Goal: Task Accomplishment & Management: Manage account settings

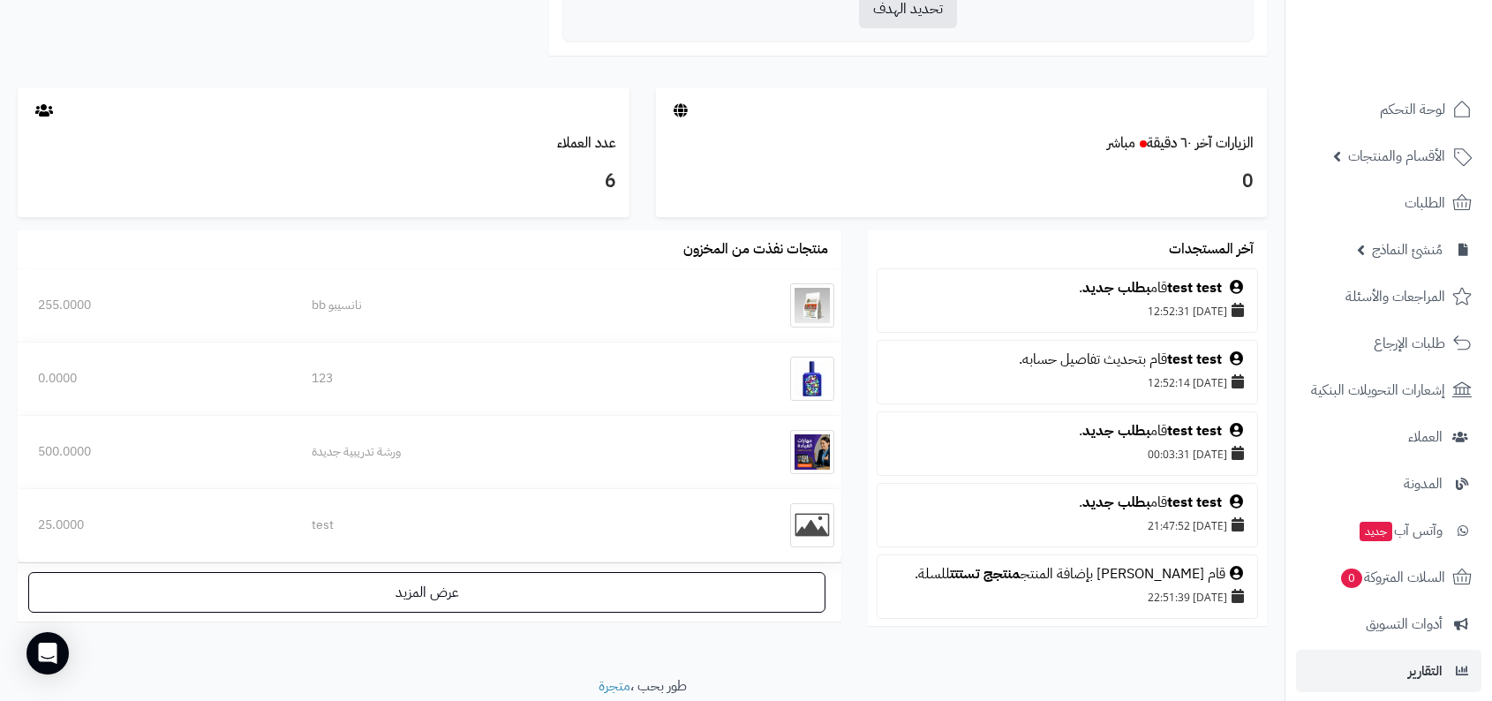
scroll to position [200, 0]
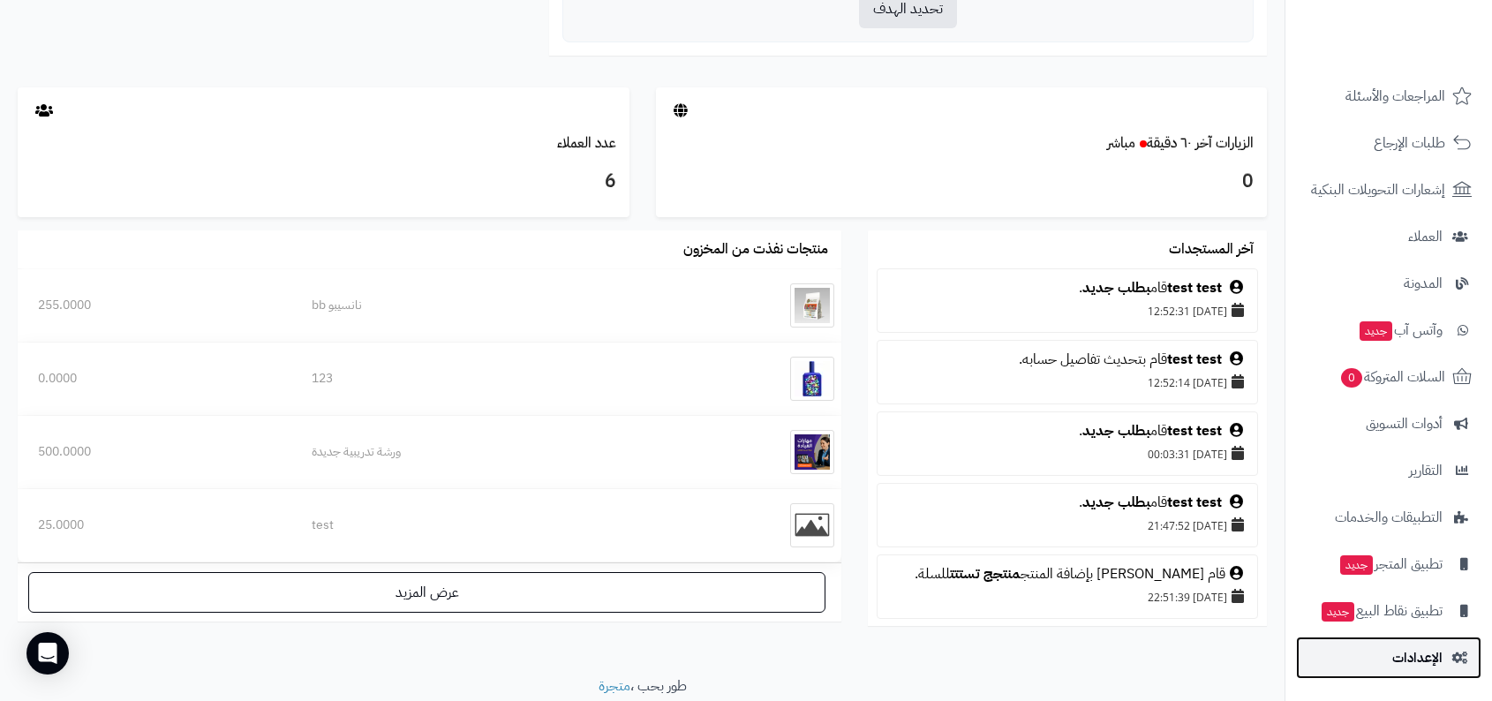
click at [1437, 649] on span "الإعدادات" at bounding box center [1417, 657] width 50 height 25
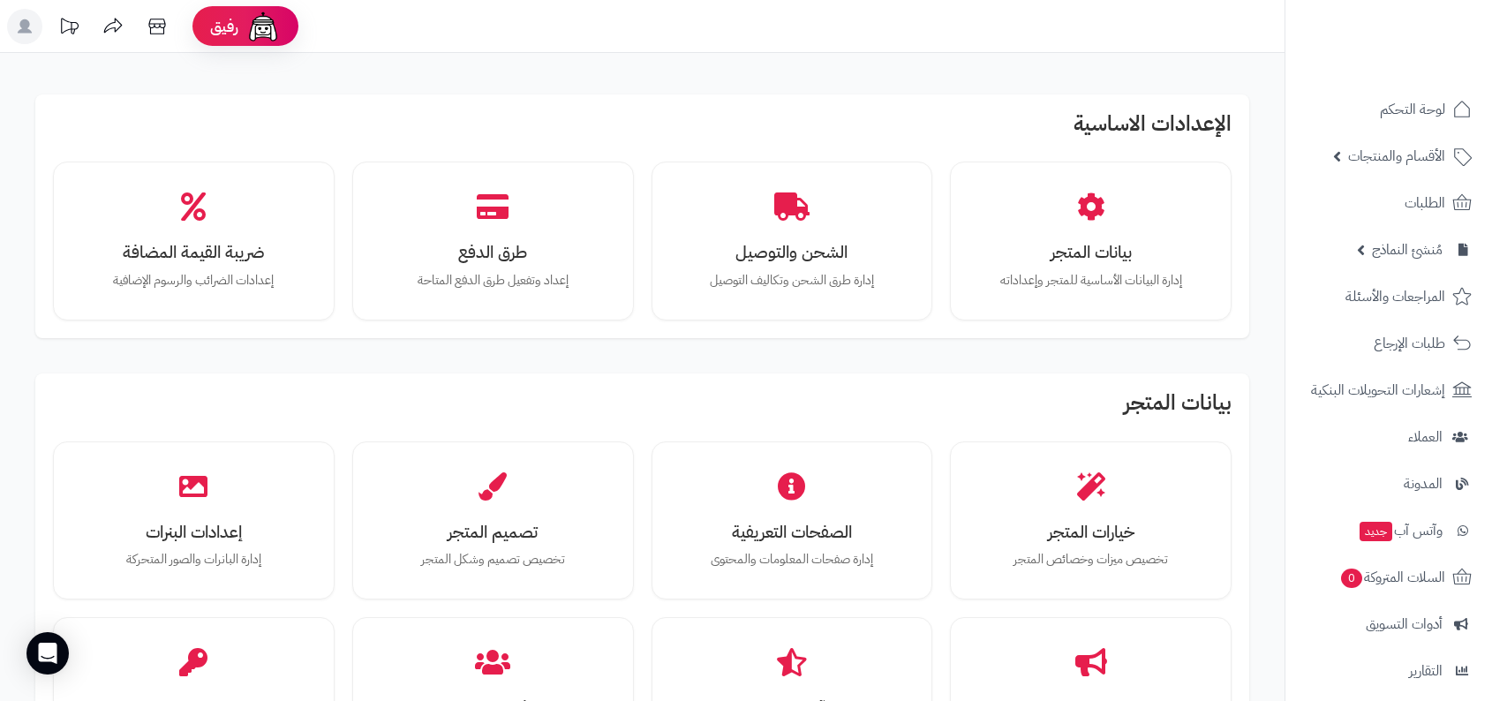
scroll to position [1242, 0]
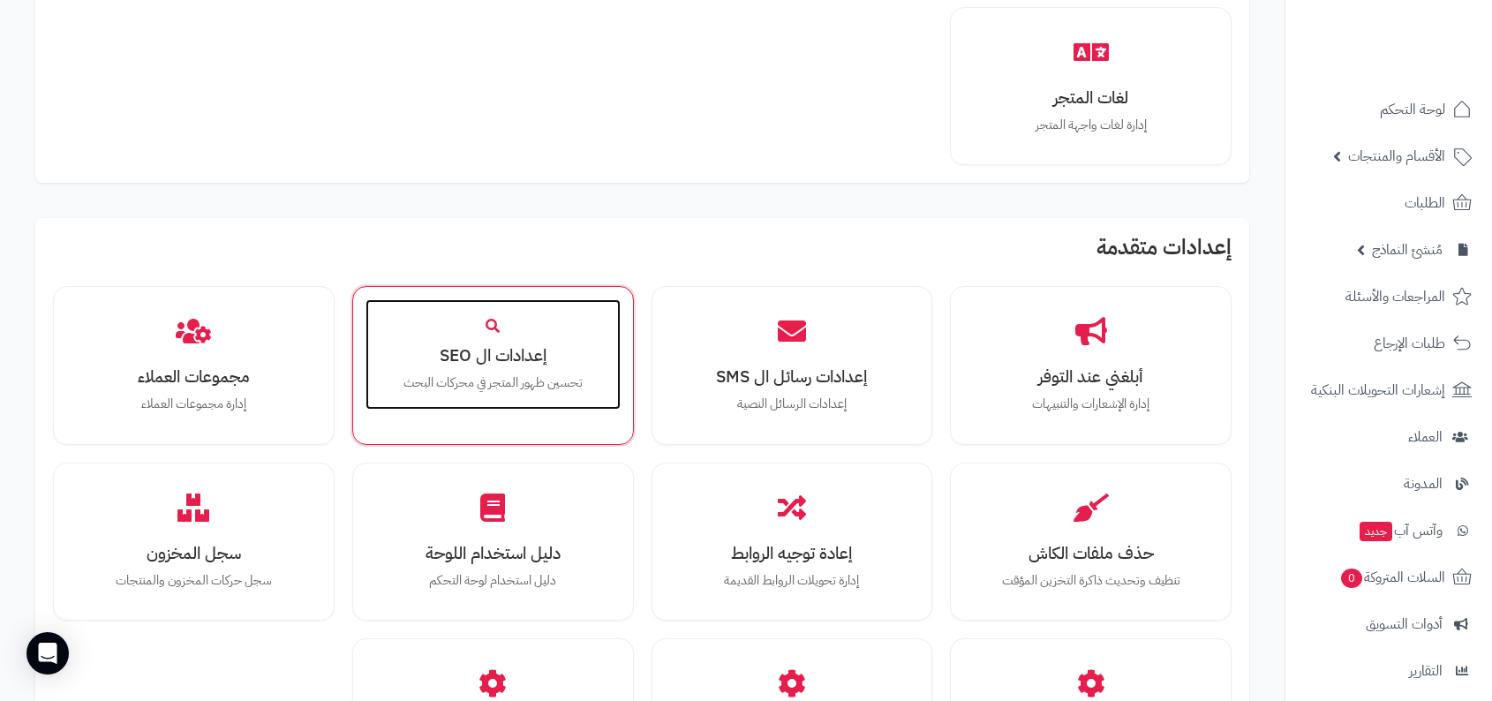
click at [451, 388] on div "إعدادات ال SEO تحسين ظهور المتجر في محركات البحث" at bounding box center [492, 354] width 255 height 111
